Goal: Task Accomplishment & Management: Use online tool/utility

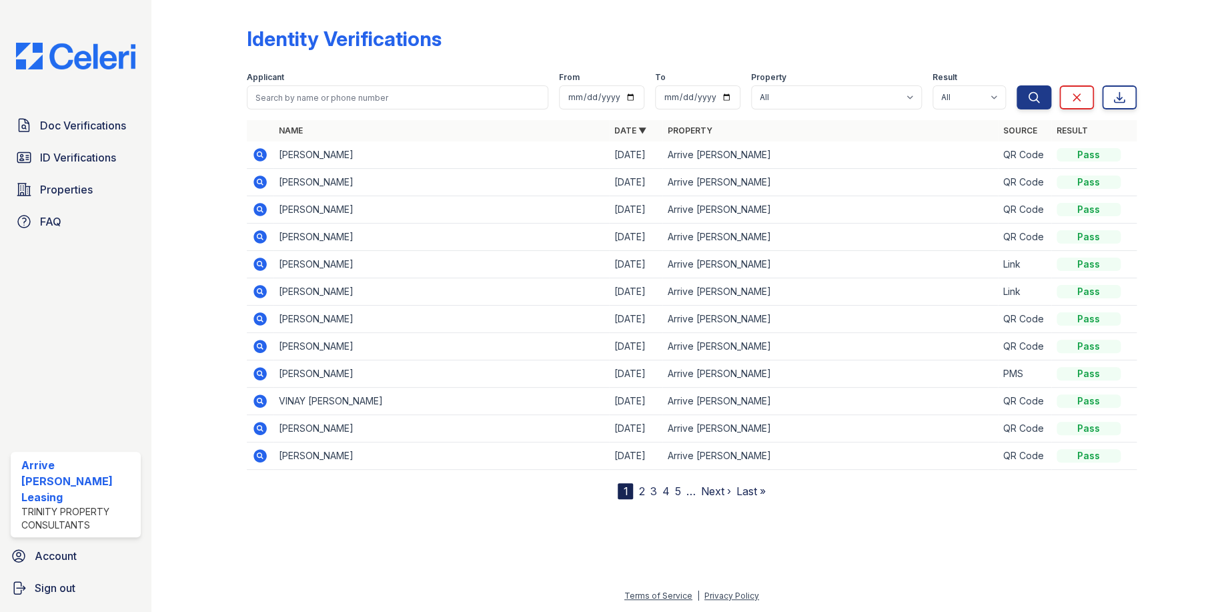
click at [255, 182] on icon at bounding box center [259, 181] width 13 height 13
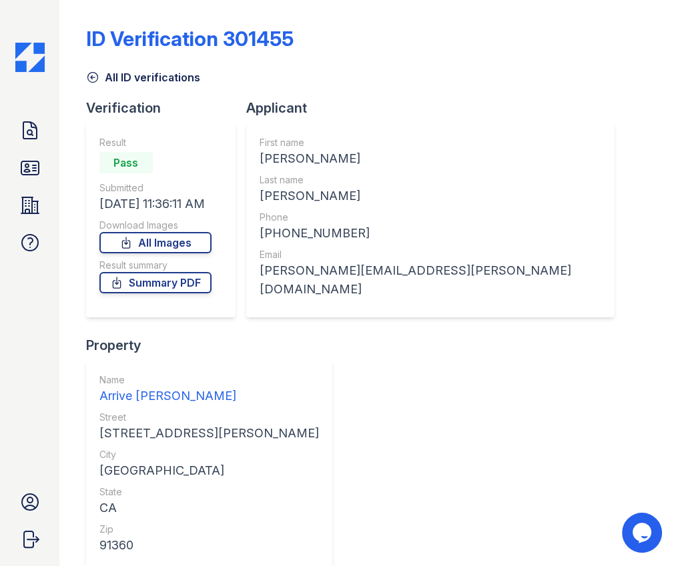
click at [312, 162] on div "[PERSON_NAME]" at bounding box center [429, 158] width 341 height 19
copy div "[PERSON_NAME]"
click at [319, 196] on div "[PERSON_NAME]" at bounding box center [429, 196] width 341 height 19
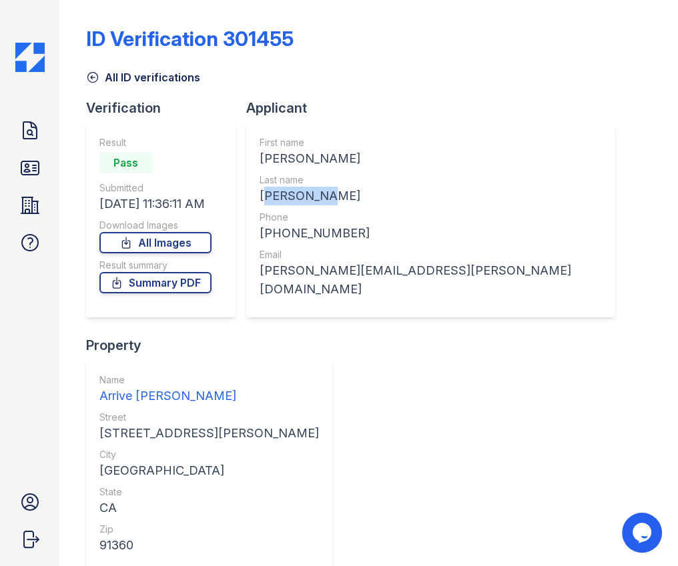
copy div "[PERSON_NAME]"
drag, startPoint x: 343, startPoint y: 235, endPoint x: 270, endPoint y: 240, distance: 72.9
click at [270, 240] on div "[PHONE_NUMBER]" at bounding box center [429, 233] width 341 height 19
copy div "2024451032"
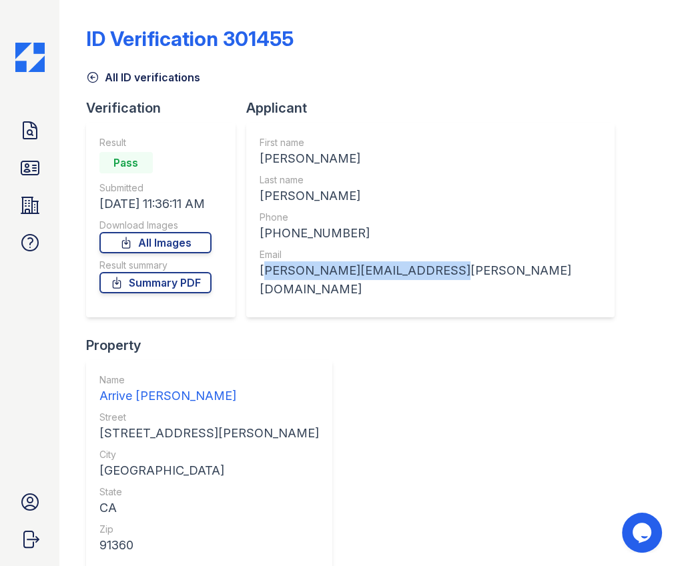
drag, startPoint x: 440, startPoint y: 272, endPoint x: 261, endPoint y: 283, distance: 179.1
click at [261, 283] on div "First name [PERSON_NAME] Last name [PERSON_NAME] Phone [PHONE_NUMBER] Email [PE…" at bounding box center [430, 220] width 368 height 195
copy div "[PERSON_NAME][EMAIL_ADDRESS][PERSON_NAME][DOMAIN_NAME]"
